Goal: Task Accomplishment & Management: Use online tool/utility

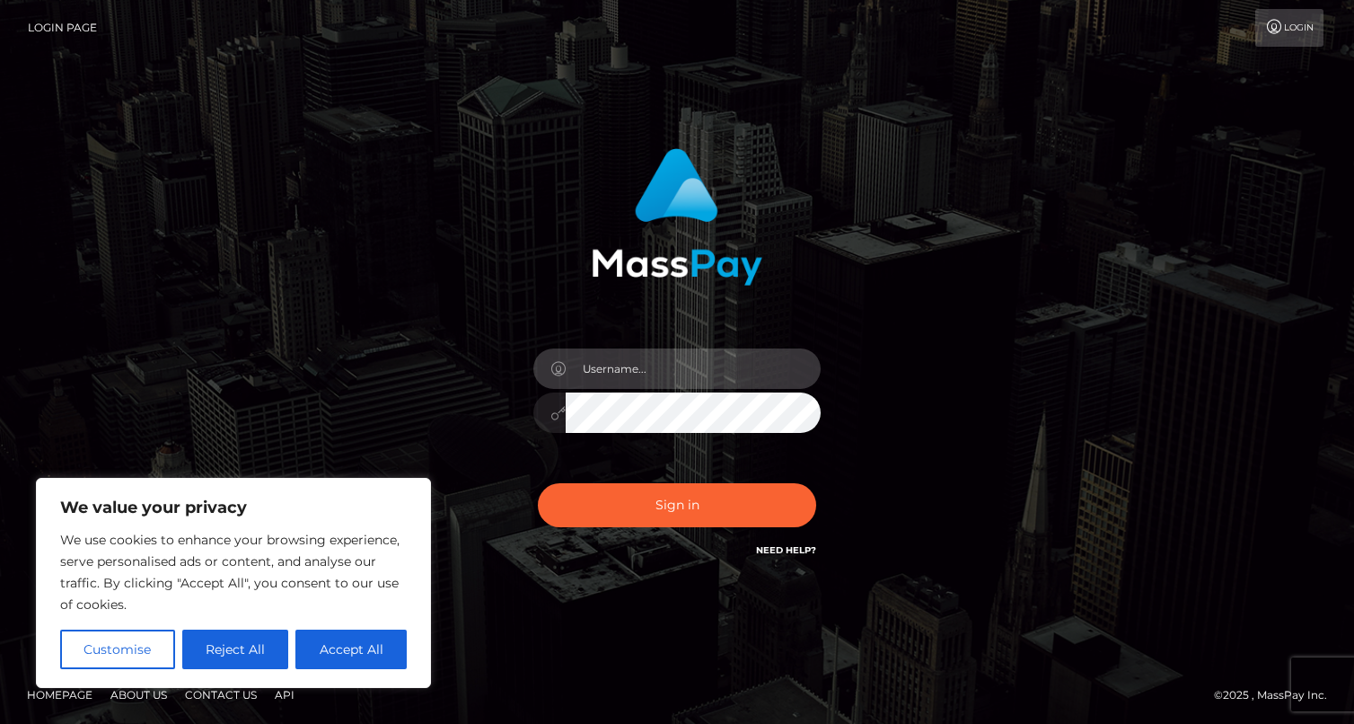
type input "martyhale@me.com"
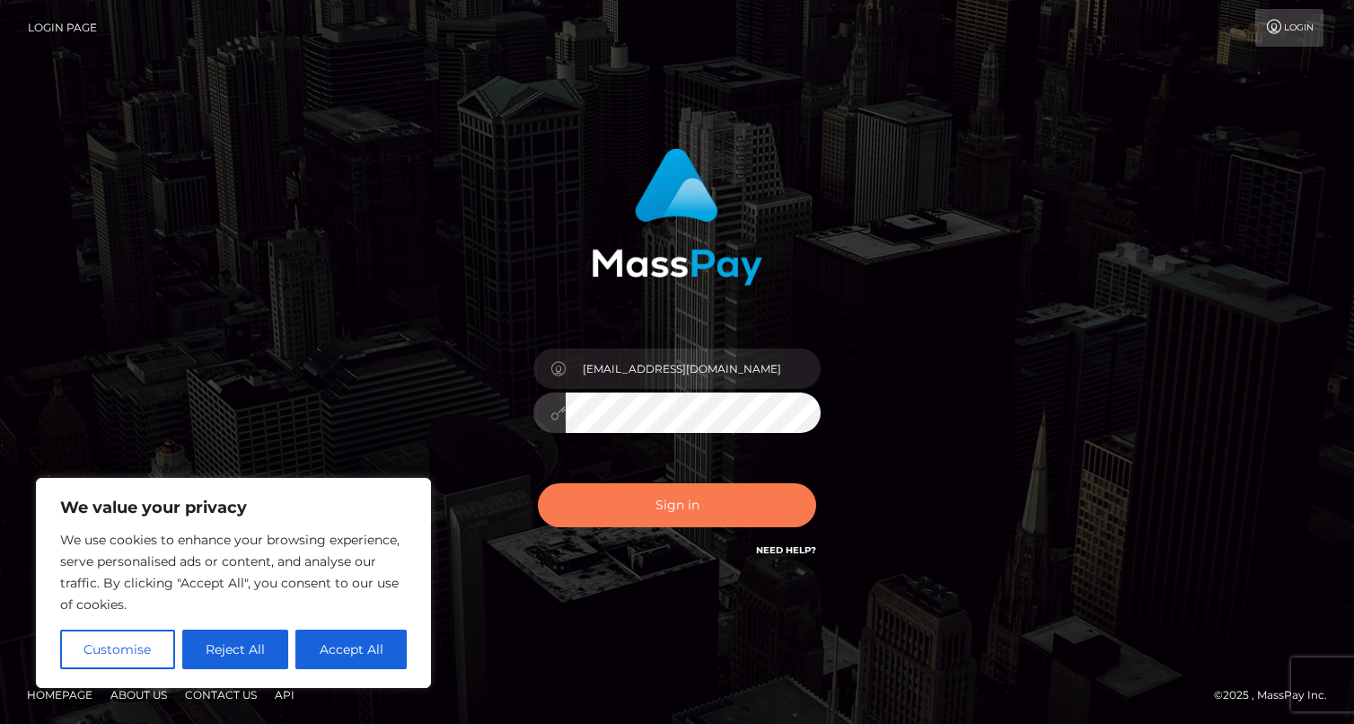
click at [689, 514] on button "Sign in" at bounding box center [677, 505] width 278 height 44
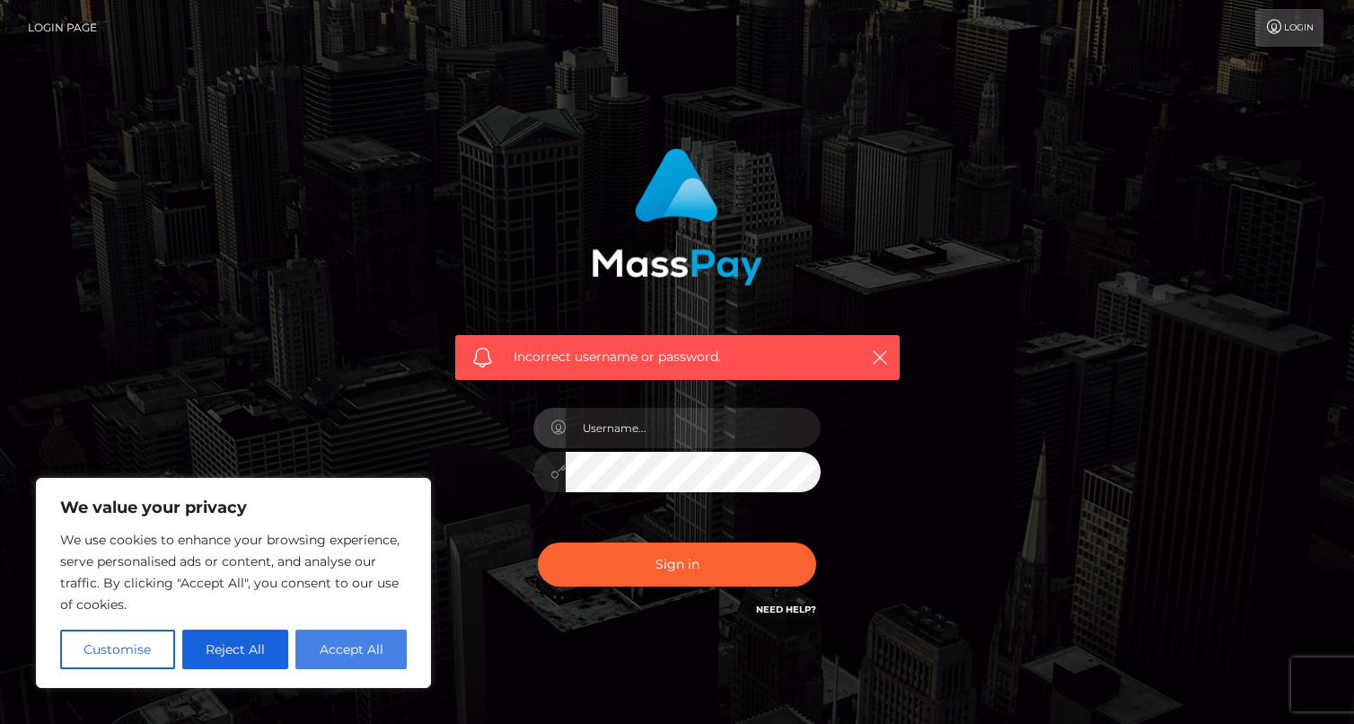
click at [349, 648] on button "Accept All" at bounding box center [350, 649] width 111 height 40
checkbox input "true"
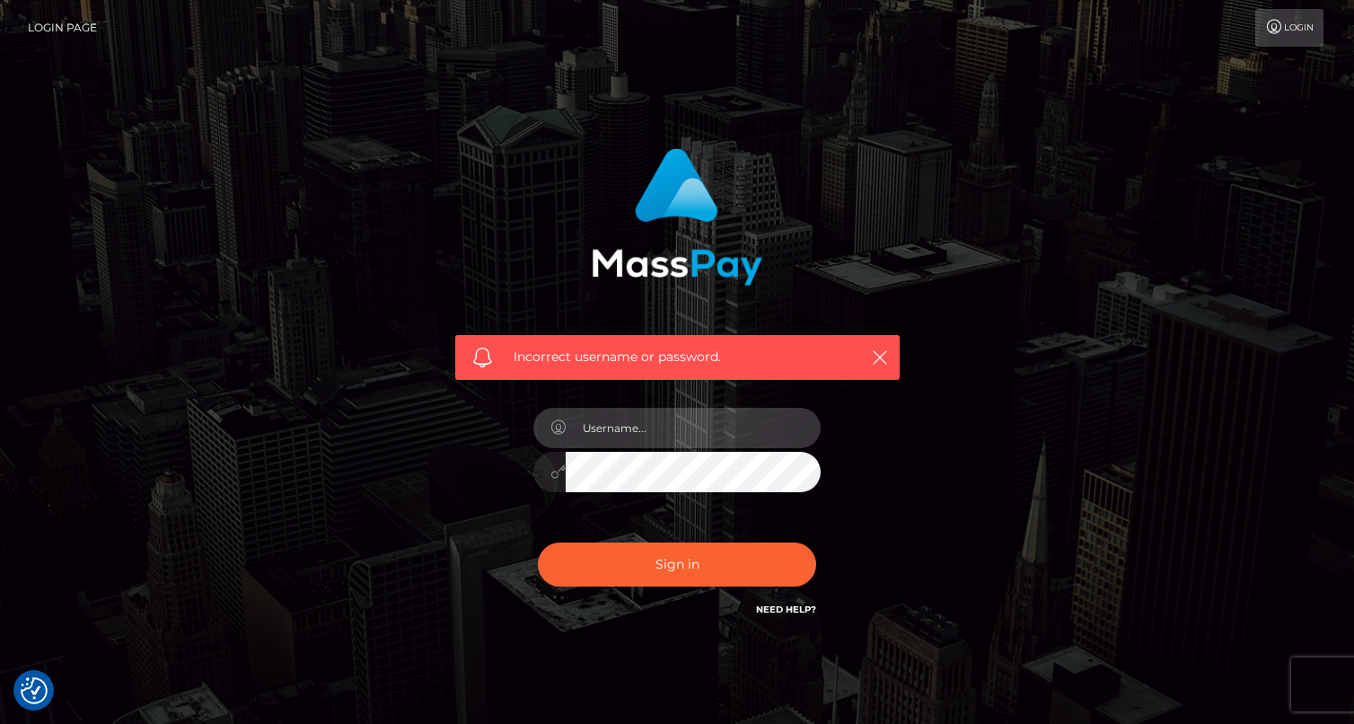
click at [620, 431] on input "text" at bounding box center [693, 428] width 255 height 40
type input "martyhale"
click at [1069, 470] on div "Incorrect username or password. martyhale" at bounding box center [676, 393] width 1023 height 516
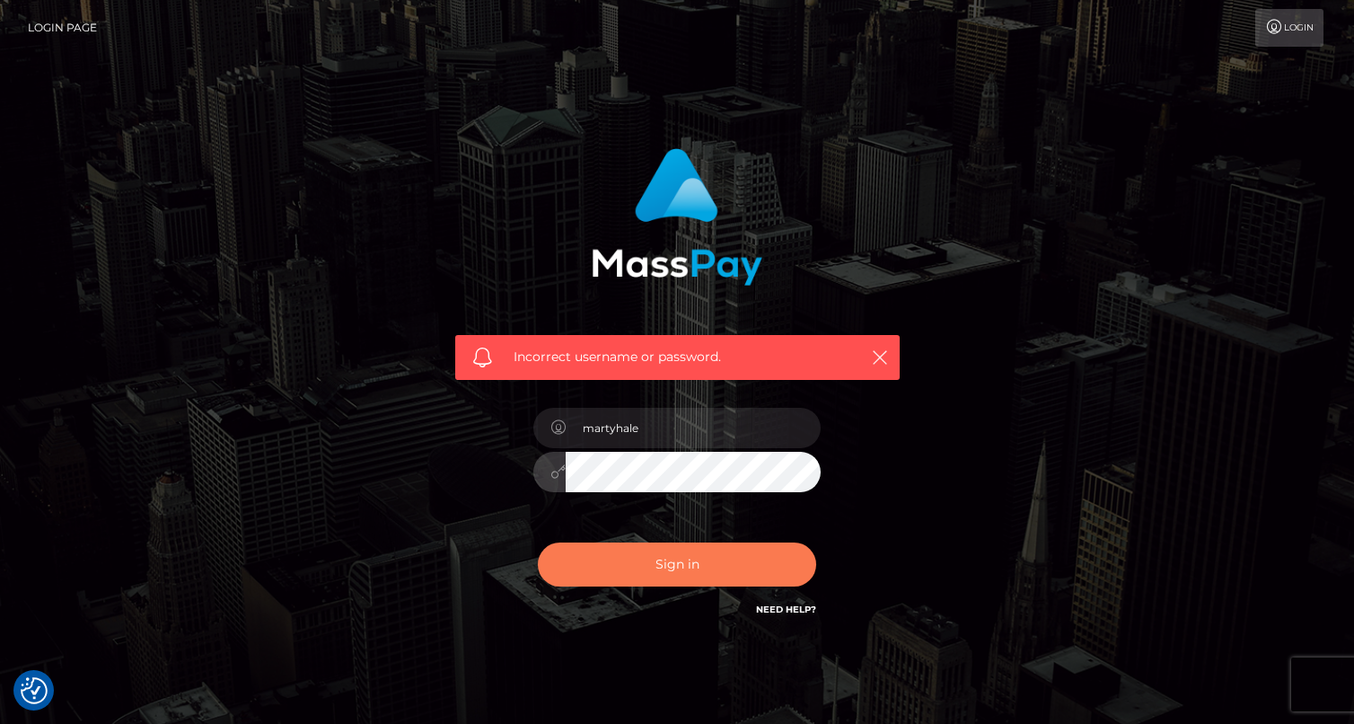
click at [689, 566] on button "Sign in" at bounding box center [677, 564] width 278 height 44
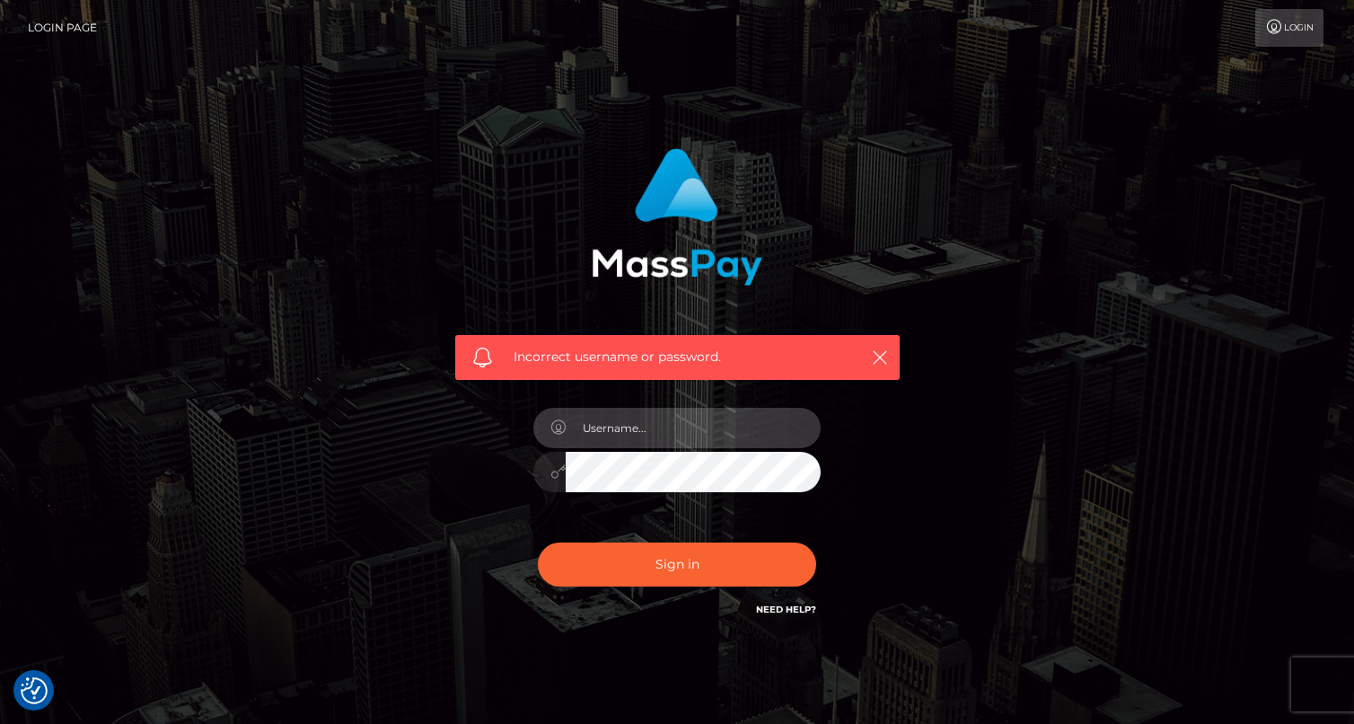
paste input "martyhale2"
type input "martyhale2"
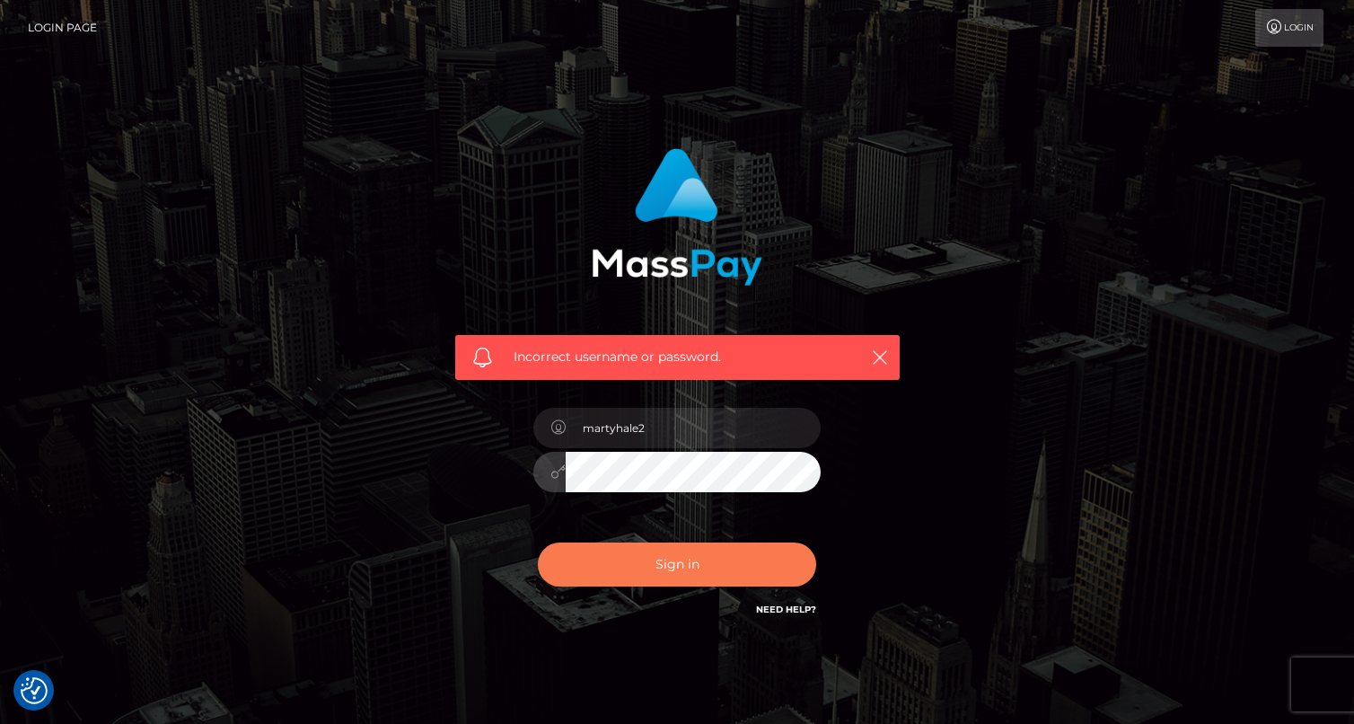
click at [678, 558] on button "Sign in" at bounding box center [677, 564] width 278 height 44
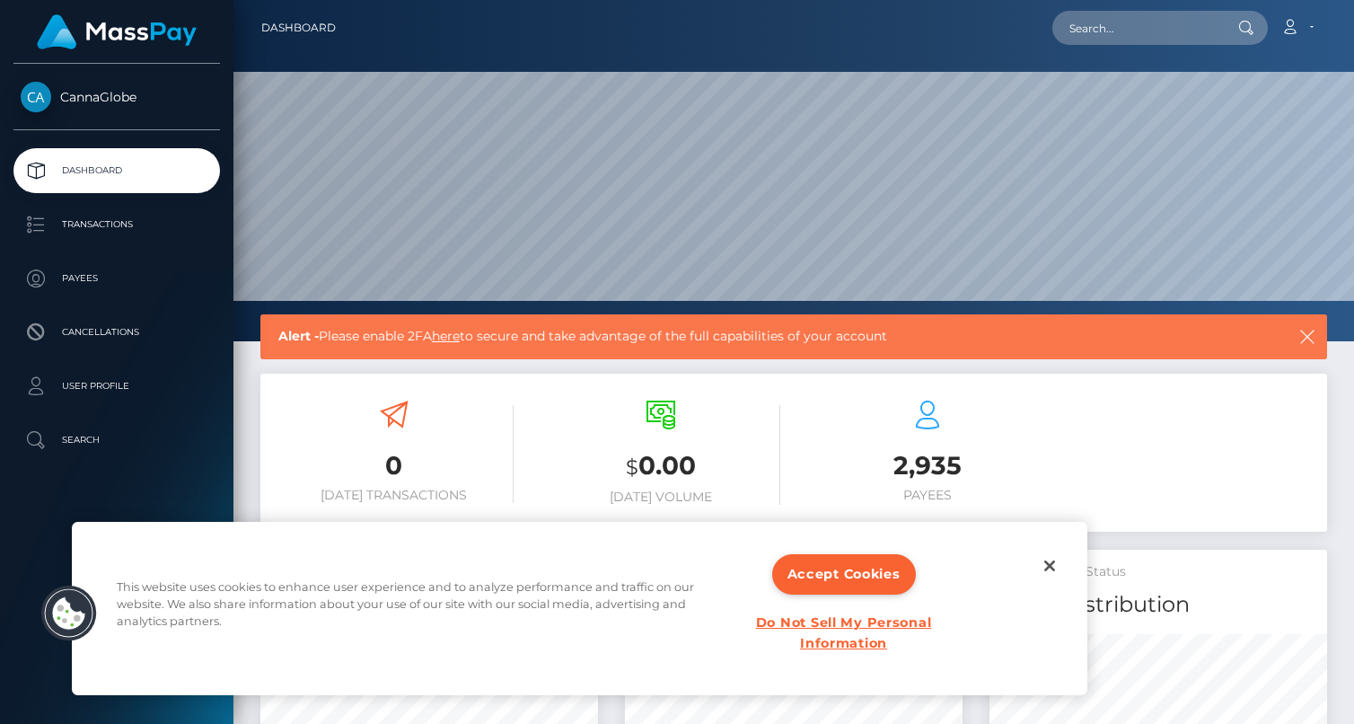
scroll to position [317, 338]
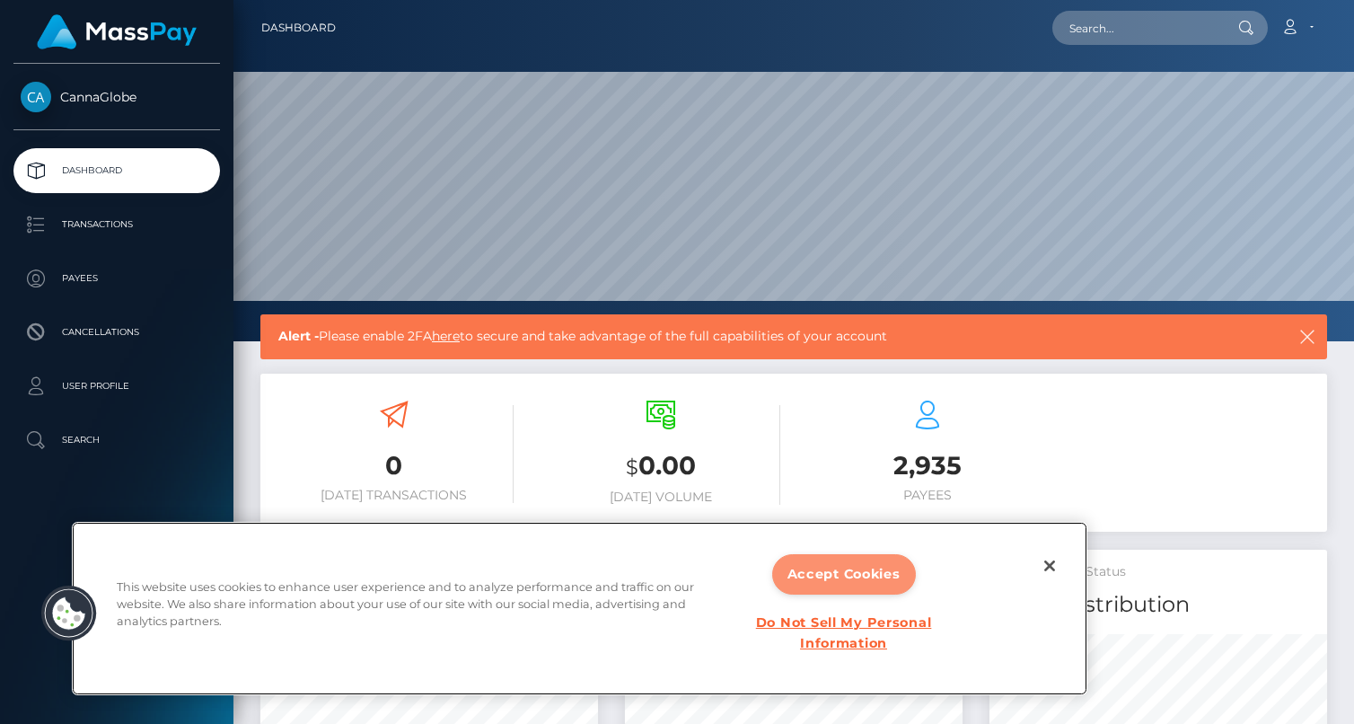
click at [873, 592] on button "Accept Cookies" at bounding box center [844, 574] width 144 height 40
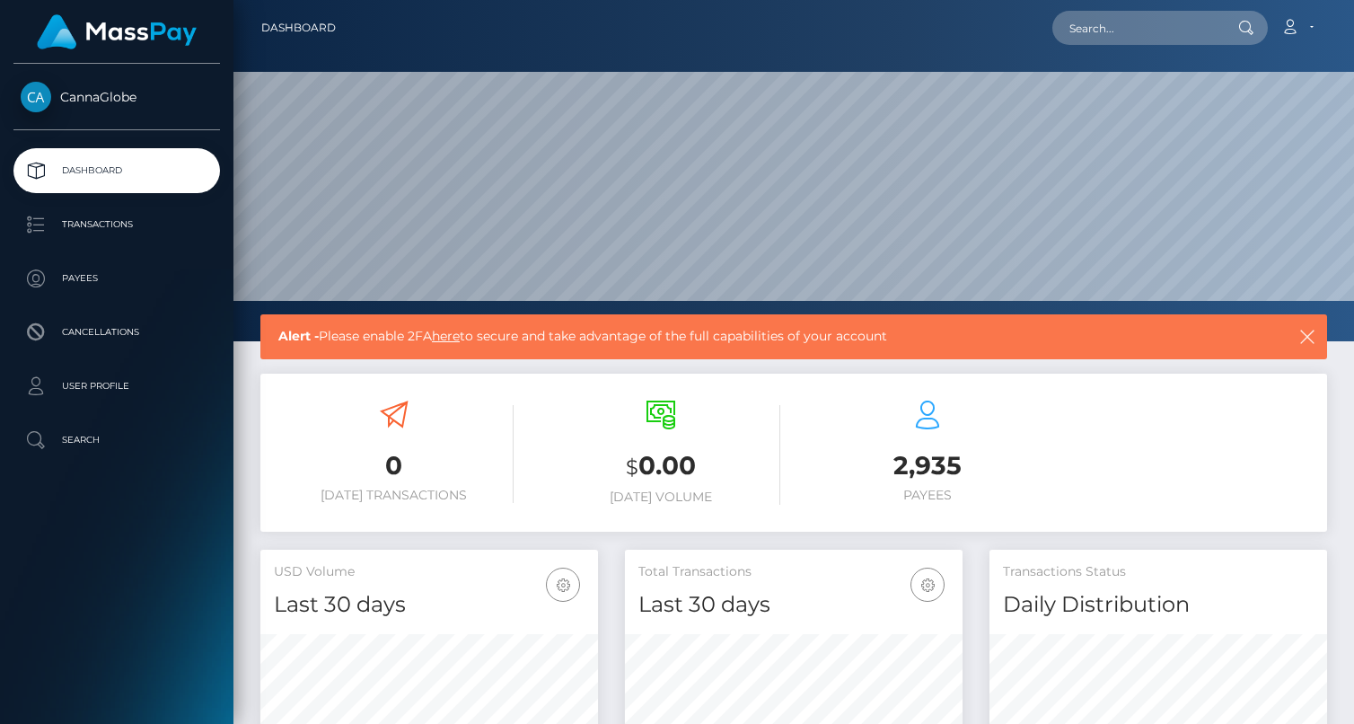
scroll to position [0, 0]
click at [102, 218] on p "Transactions" at bounding box center [117, 224] width 192 height 27
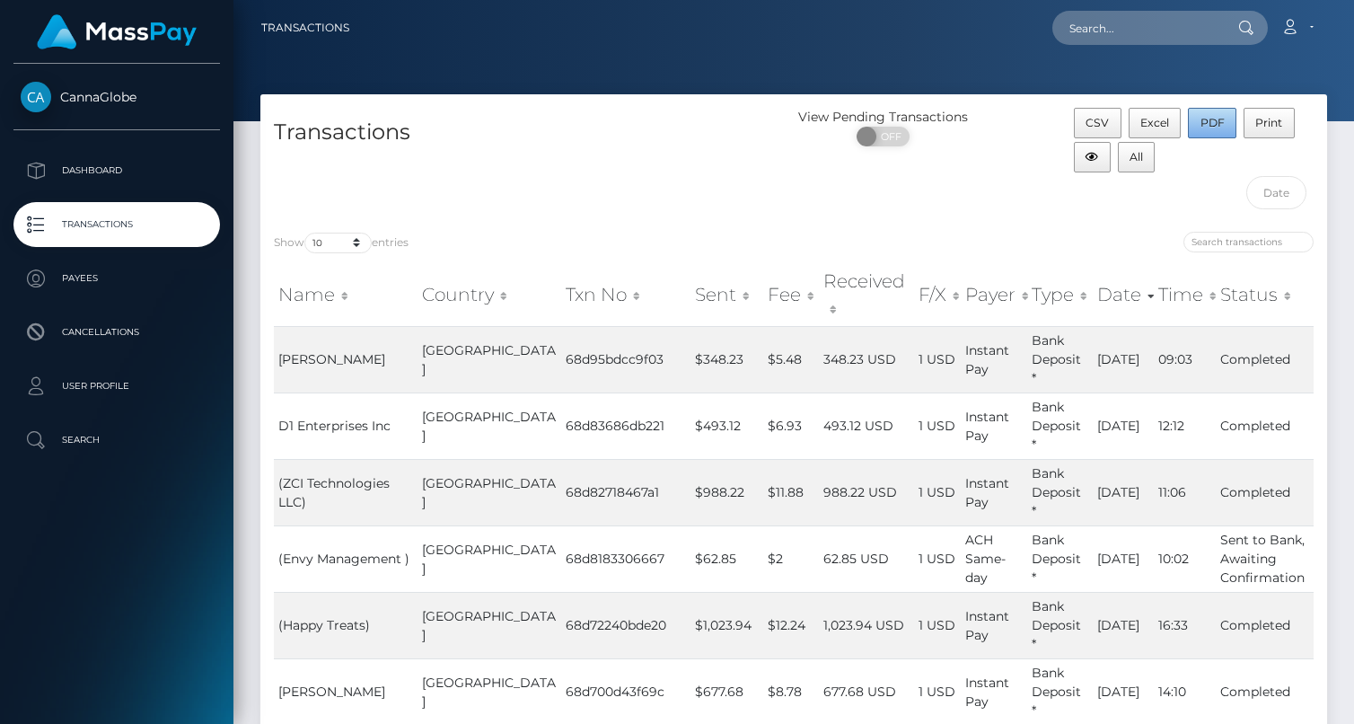
click at [1208, 114] on button "PDF" at bounding box center [1212, 123] width 48 height 31
click at [1137, 155] on span "All" at bounding box center [1135, 156] width 13 height 13
click at [1141, 158] on span "All" at bounding box center [1135, 156] width 13 height 13
click at [1194, 209] on div "CSV Excel PDF Print All" at bounding box center [1193, 163] width 267 height 110
click at [1209, 127] on span "PDF" at bounding box center [1212, 122] width 24 height 13
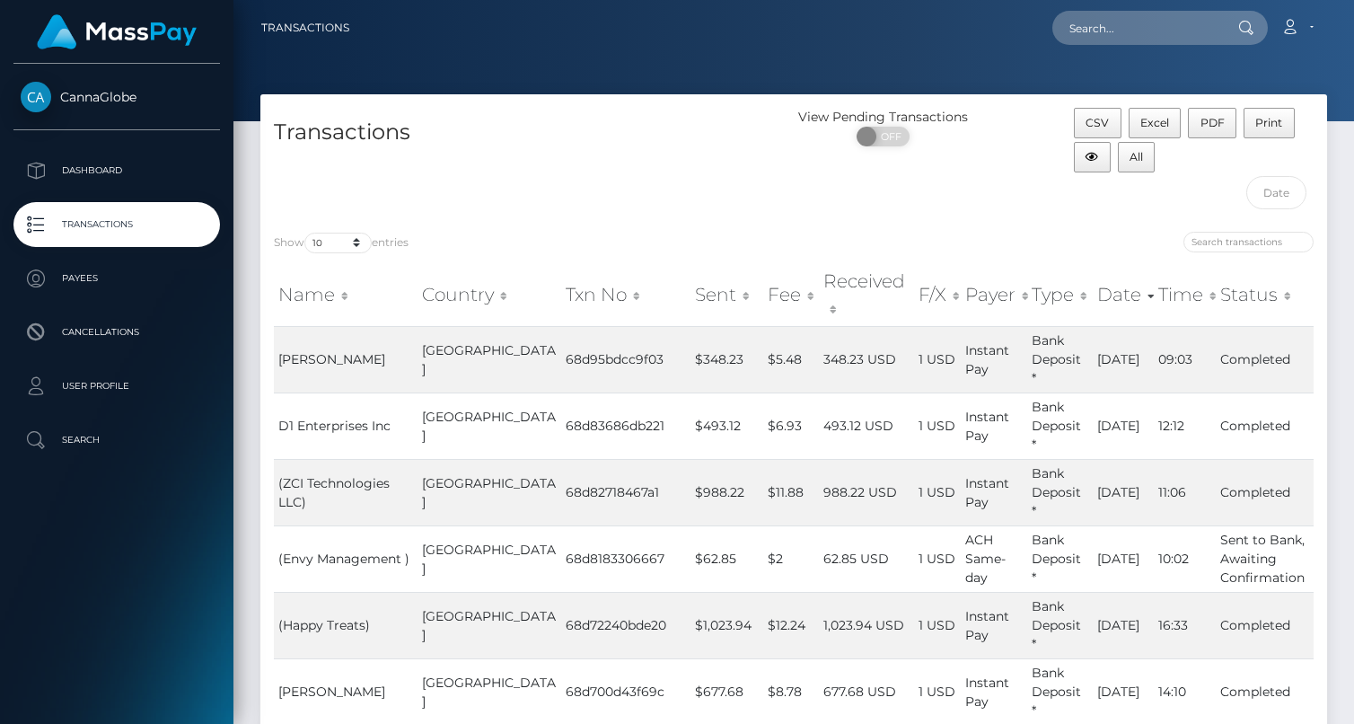
click at [53, 91] on span "CannaGlobe" at bounding box center [116, 97] width 206 height 16
click at [119, 27] on img at bounding box center [117, 31] width 160 height 35
